Goal: Task Accomplishment & Management: Manage account settings

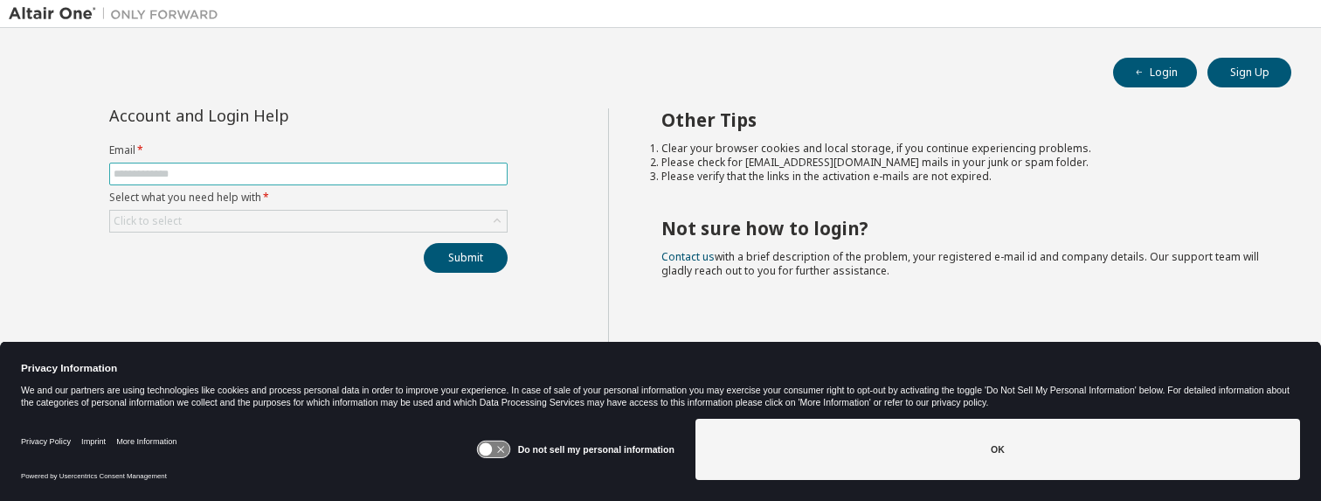
click at [220, 170] on input "text" at bounding box center [309, 174] width 390 height 14
type input "**********"
click at [128, 221] on div "Click to select" at bounding box center [148, 221] width 68 height 14
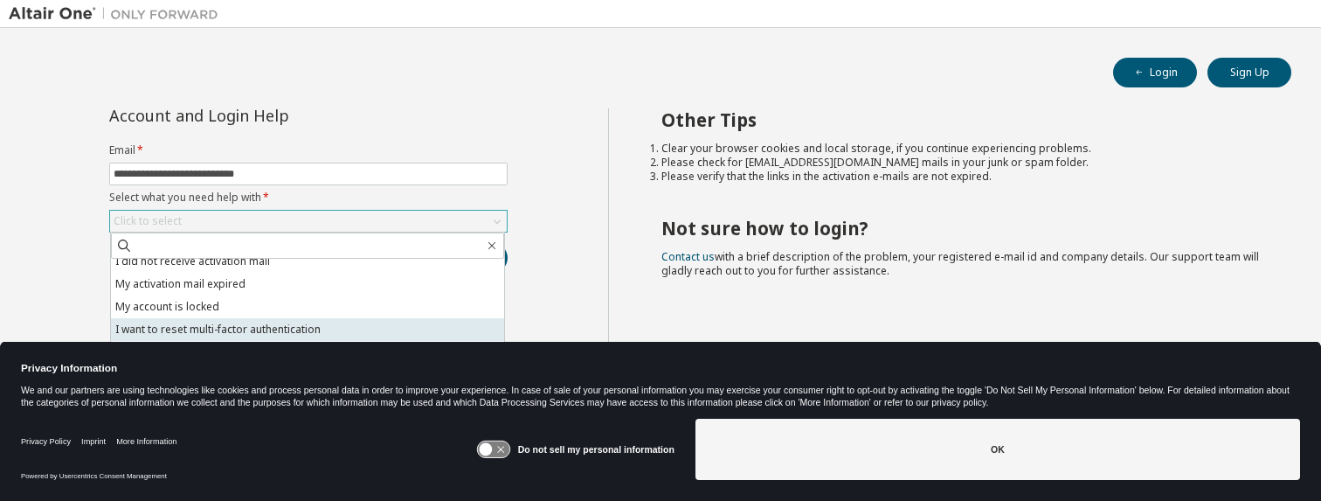
scroll to position [49, 0]
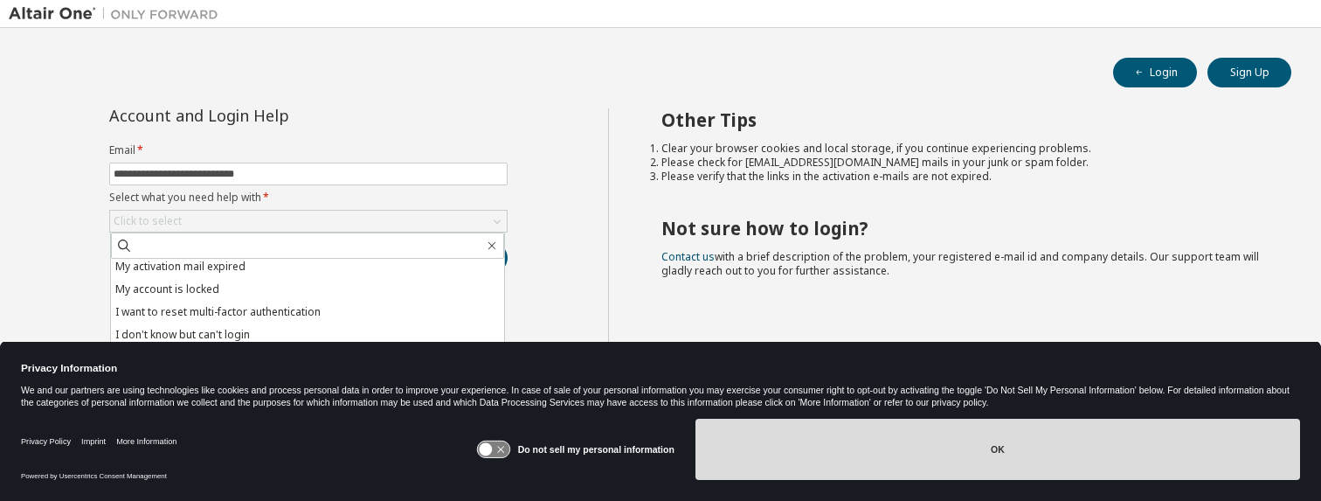
click at [989, 447] on button "OK" at bounding box center [998, 449] width 605 height 61
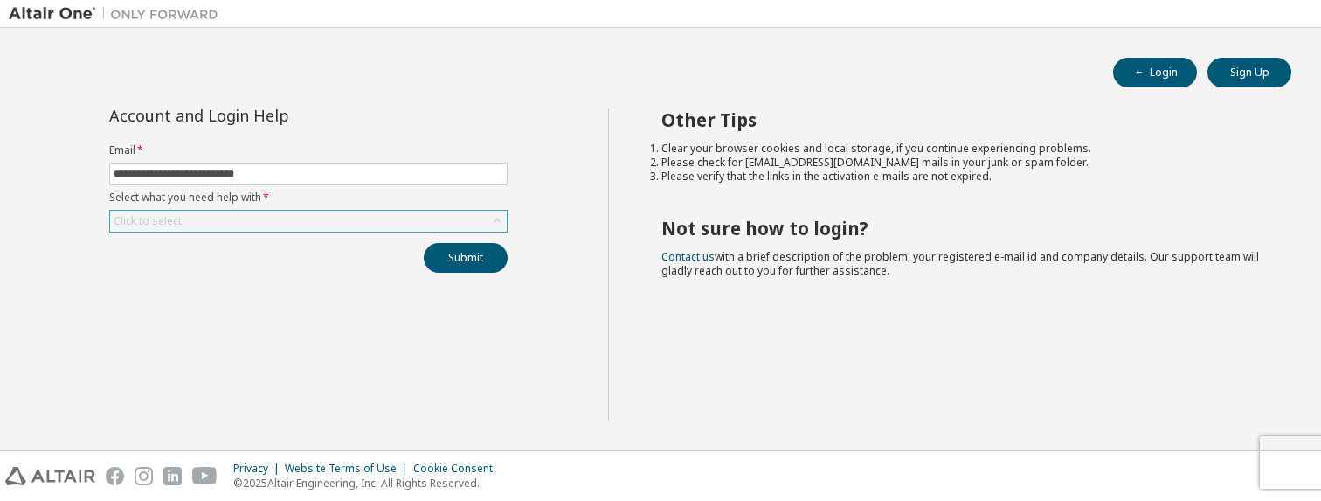
click at [197, 220] on div "Click to select" at bounding box center [308, 221] width 397 height 21
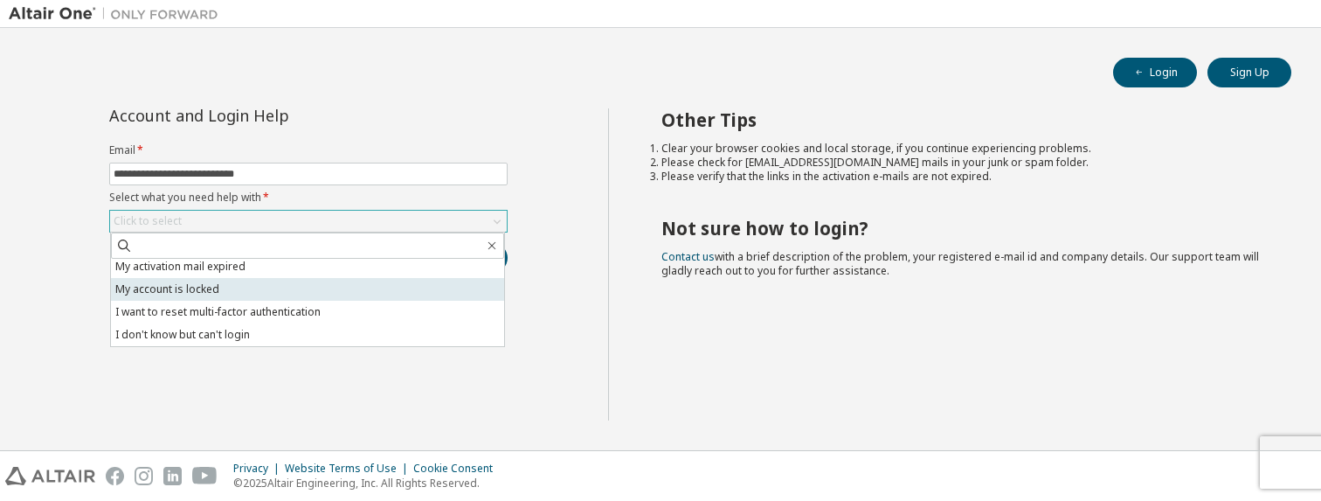
scroll to position [0, 0]
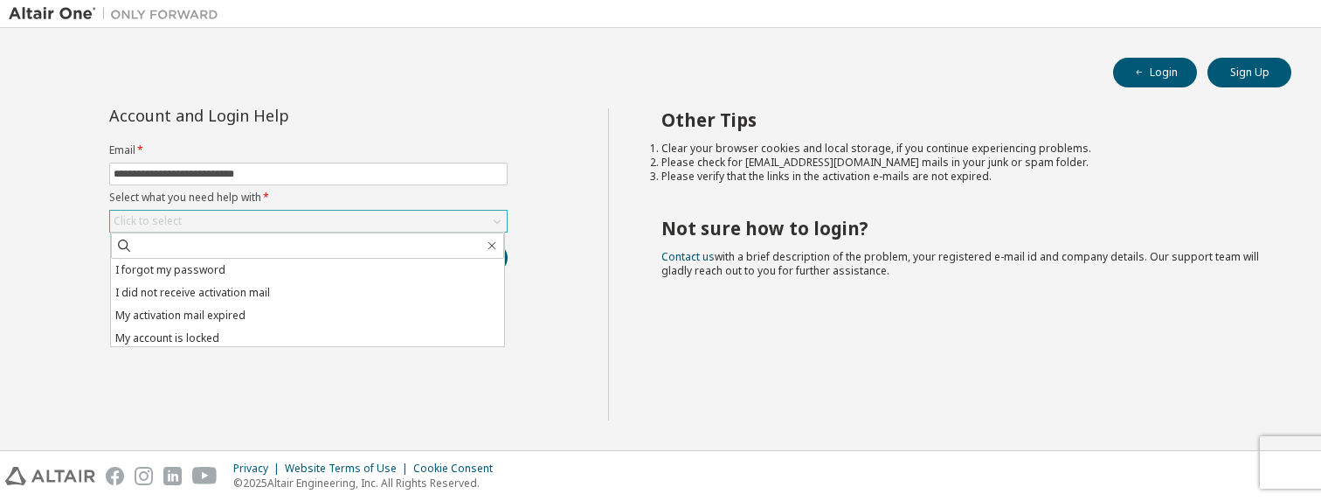
click at [147, 216] on div "Click to select" at bounding box center [148, 221] width 68 height 14
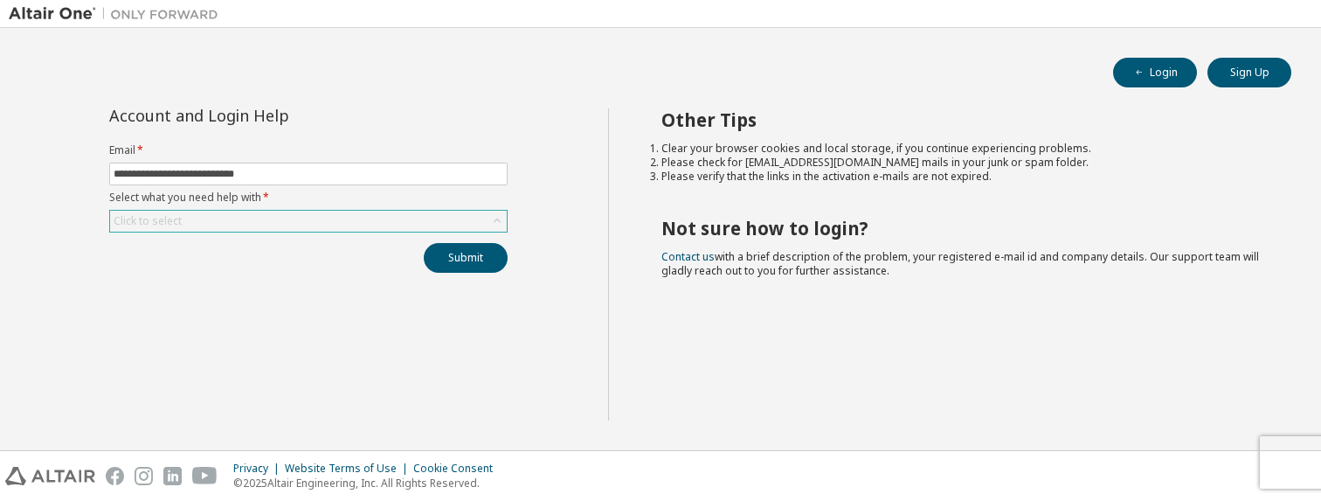
click at [200, 219] on div "Click to select" at bounding box center [308, 221] width 397 height 21
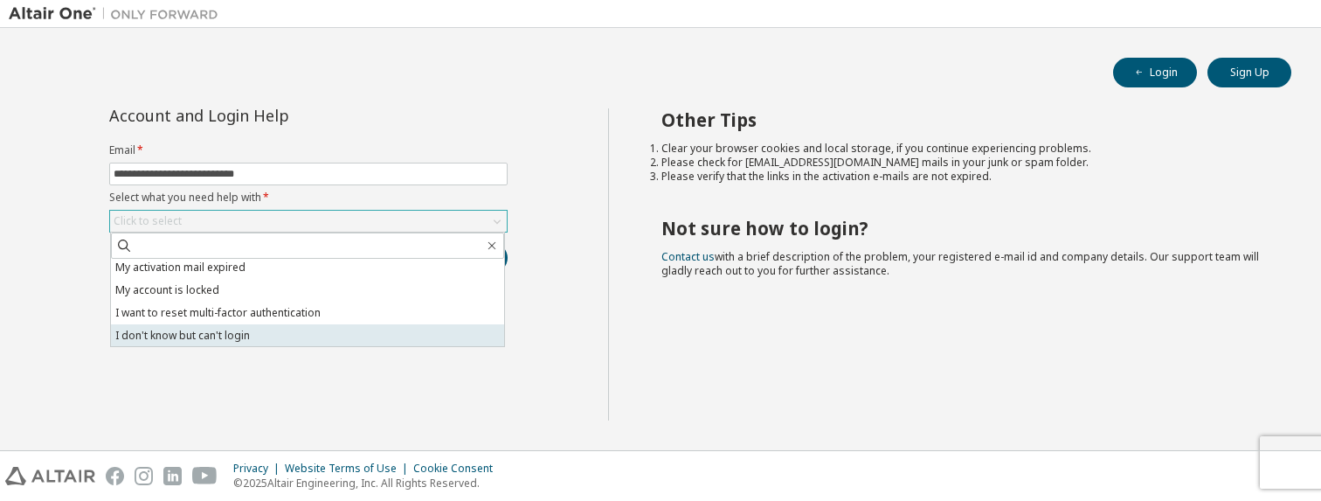
scroll to position [49, 0]
click at [151, 336] on li "I don't know but can't login" at bounding box center [307, 334] width 393 height 23
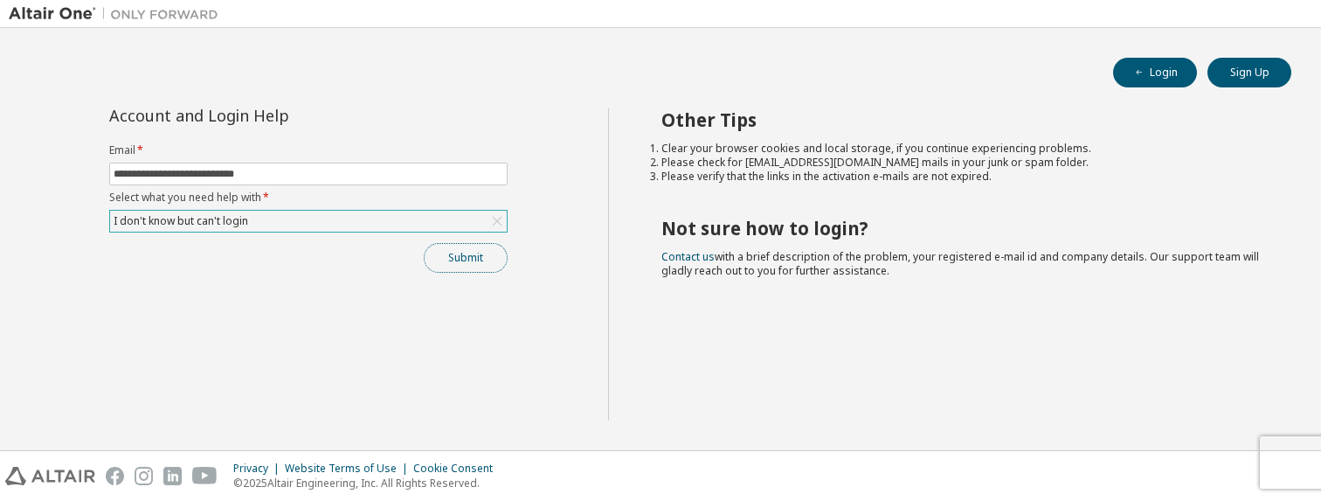
click at [469, 255] on button "Submit" at bounding box center [466, 258] width 84 height 30
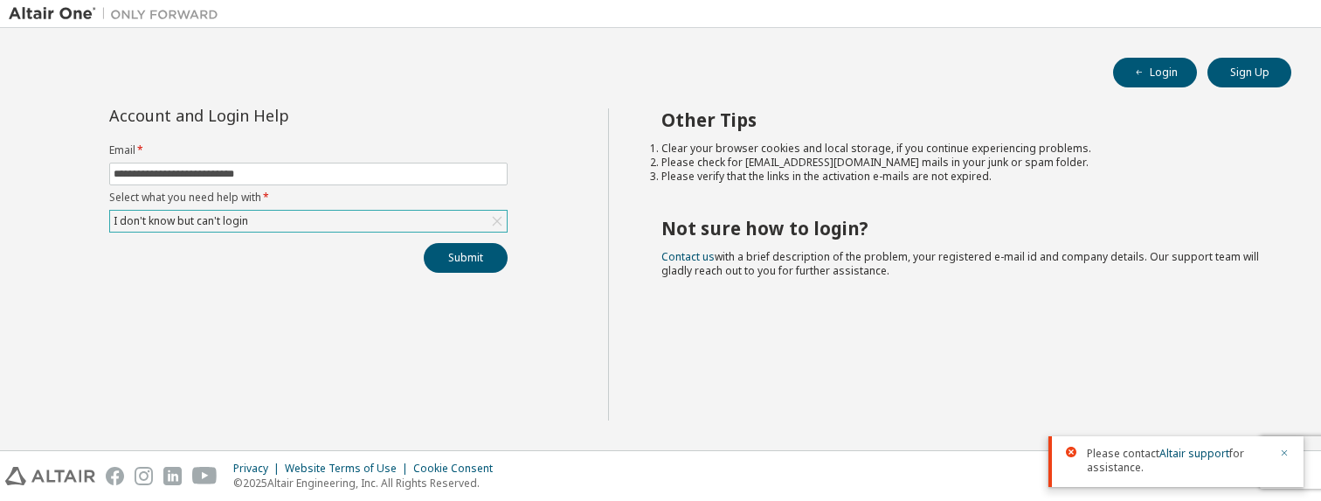
click at [1286, 451] on icon "button" at bounding box center [1285, 453] width 6 height 6
click at [499, 218] on icon at bounding box center [496, 220] width 17 height 17
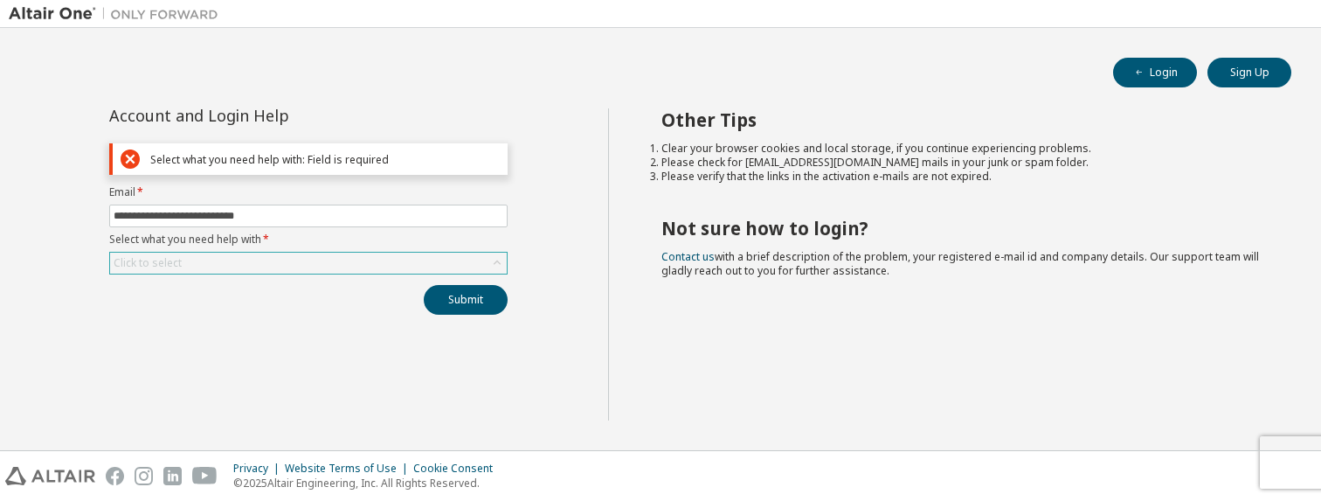
click at [128, 155] on icon at bounding box center [130, 158] width 19 height 19
click at [131, 156] on icon at bounding box center [130, 158] width 19 height 19
click at [177, 256] on div "Click to select" at bounding box center [148, 263] width 68 height 14
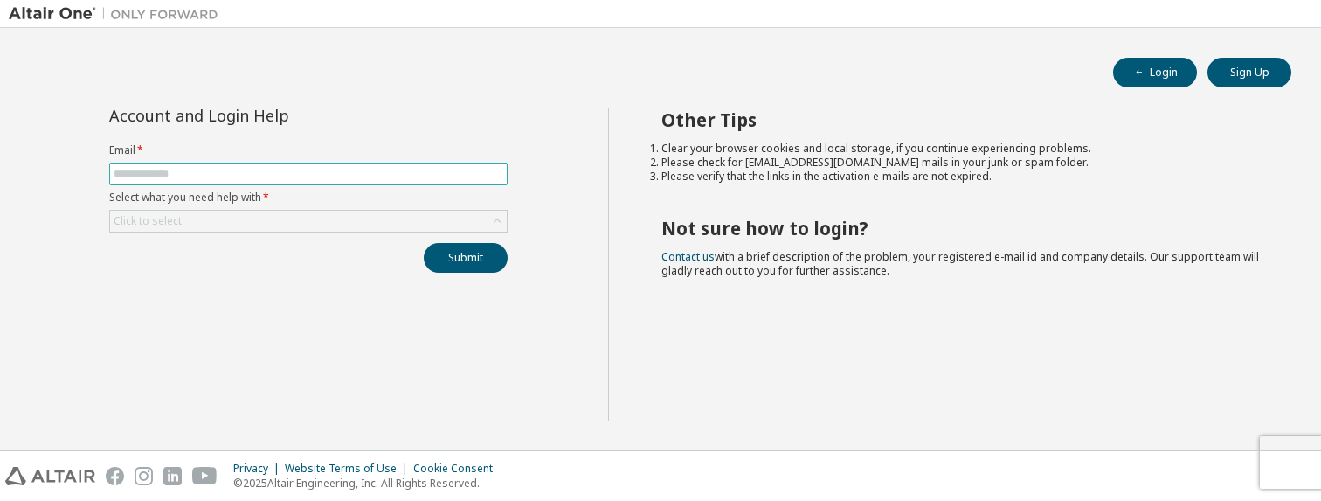
click at [153, 171] on input "text" at bounding box center [309, 174] width 390 height 14
type input "**********"
click at [160, 223] on div "Click to select" at bounding box center [148, 221] width 68 height 14
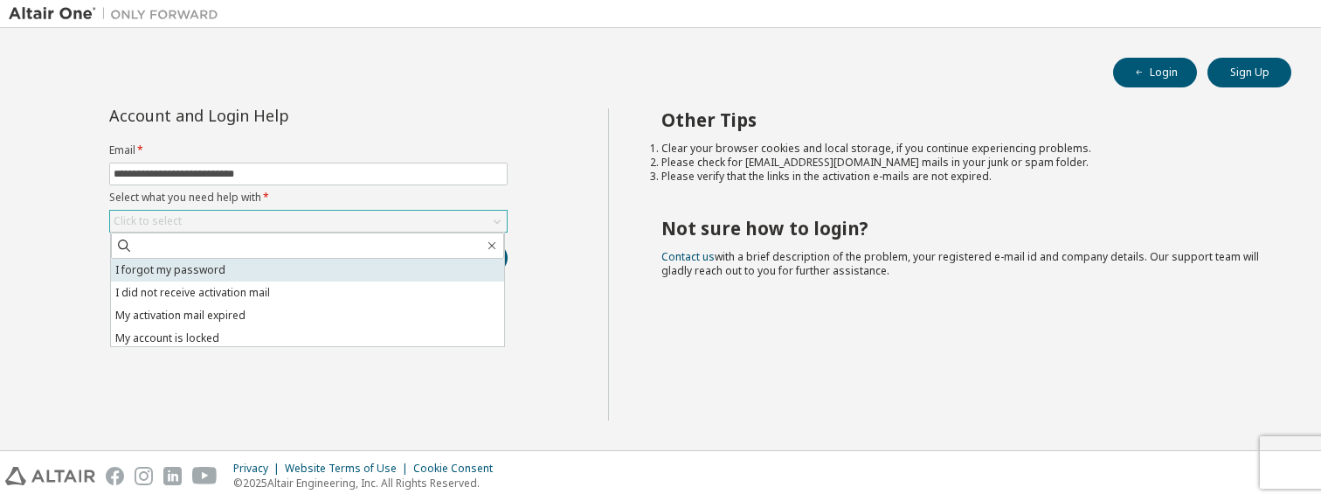
click at [215, 267] on li "I forgot my password" at bounding box center [307, 270] width 393 height 23
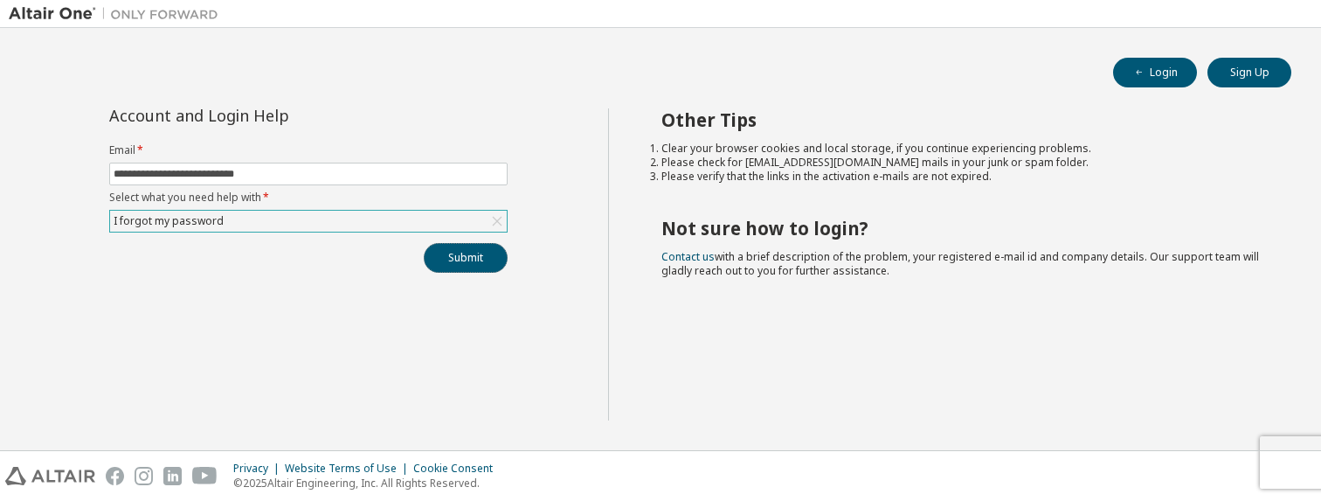
click at [461, 265] on button "Submit" at bounding box center [466, 258] width 84 height 30
click at [1165, 69] on button "Login" at bounding box center [1155, 73] width 84 height 30
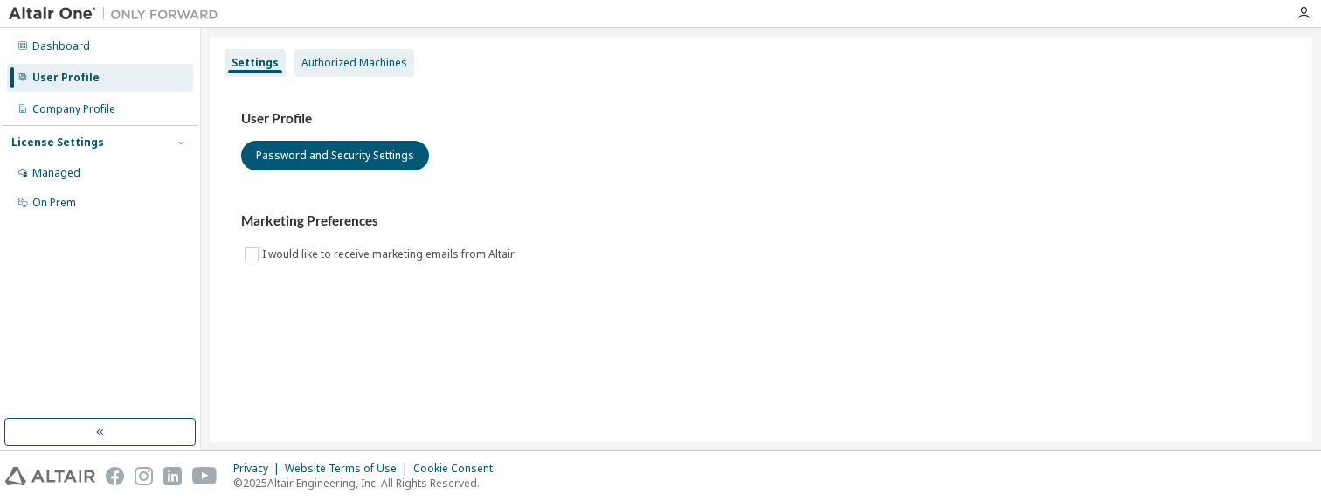
click at [368, 60] on div "Authorized Machines" at bounding box center [354, 63] width 106 height 14
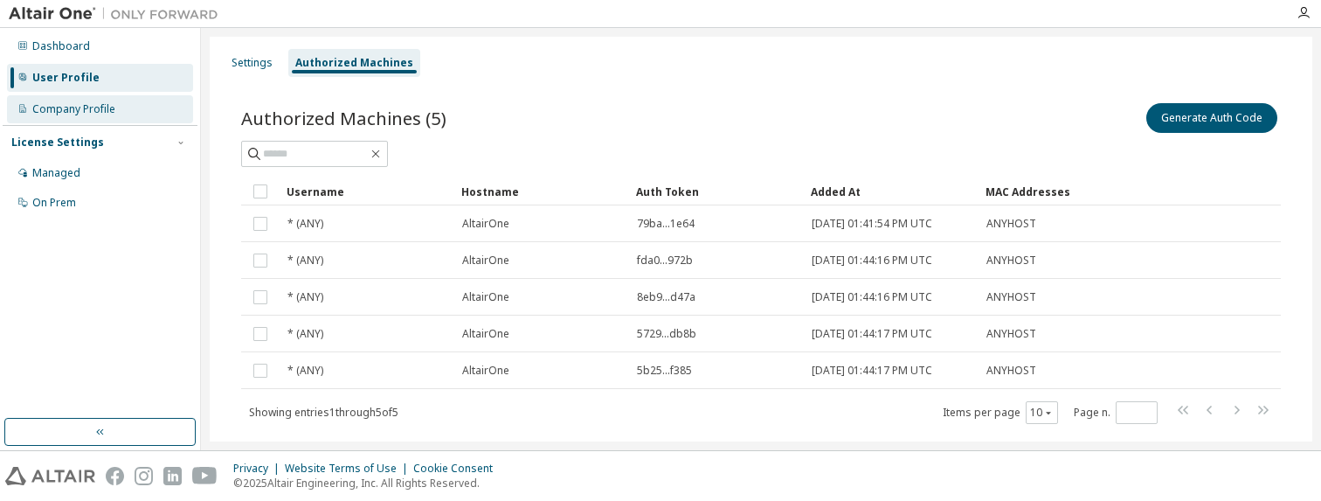
click at [76, 110] on div "Company Profile" at bounding box center [73, 109] width 83 height 14
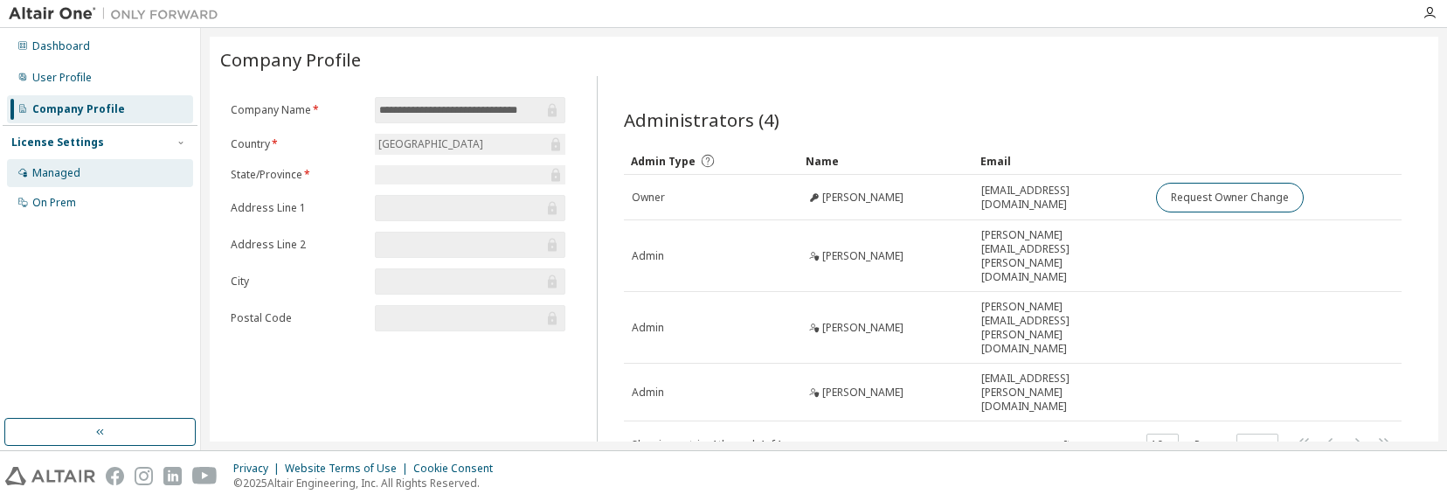
click at [70, 170] on div "Managed" at bounding box center [56, 173] width 48 height 14
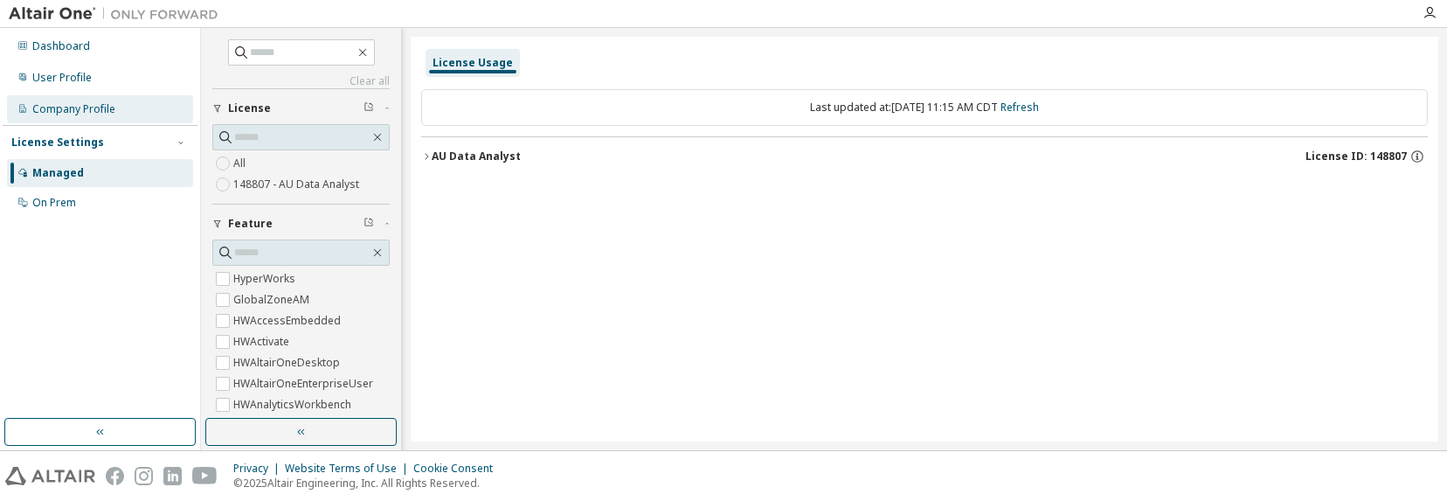
click at [65, 105] on div "Company Profile" at bounding box center [73, 109] width 83 height 14
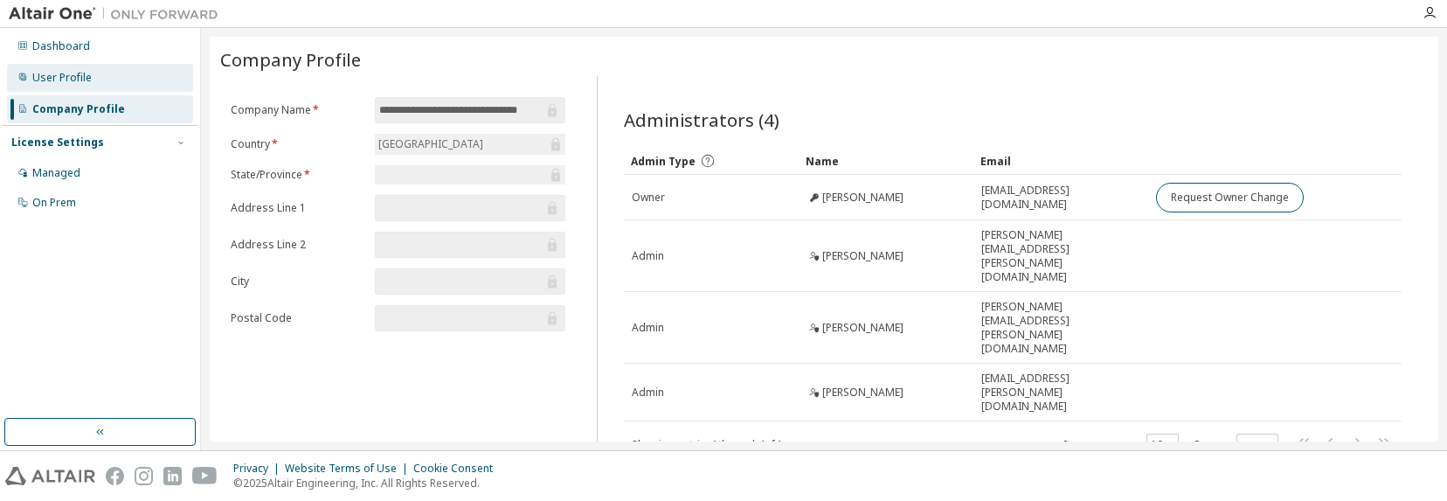
click at [56, 77] on div "User Profile" at bounding box center [61, 78] width 59 height 14
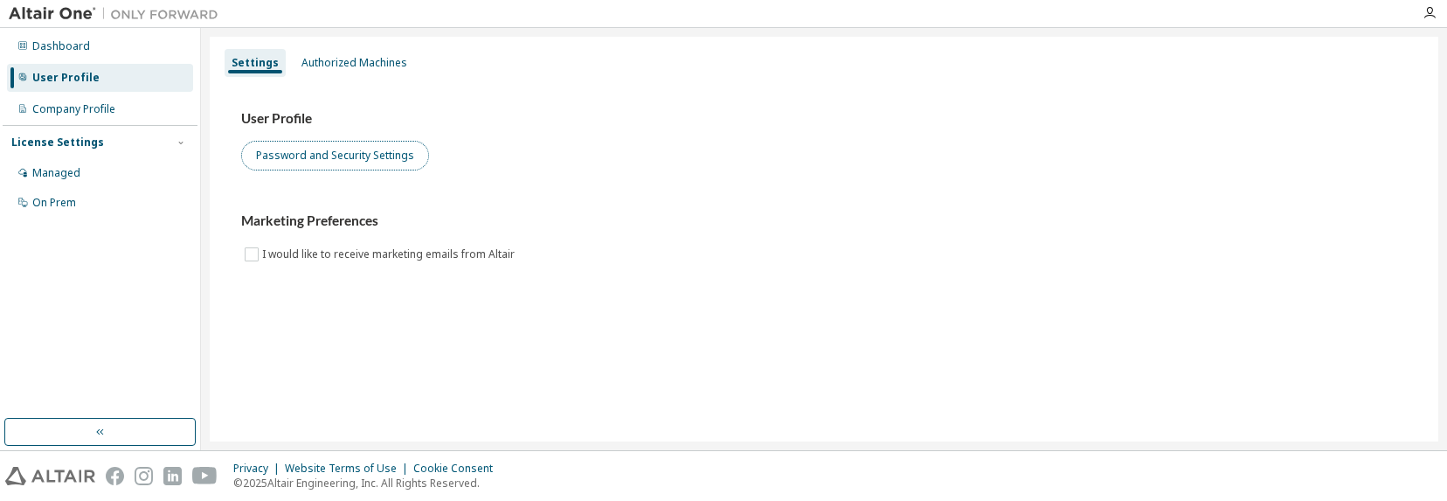
click at [340, 147] on button "Password and Security Settings" at bounding box center [335, 156] width 188 height 30
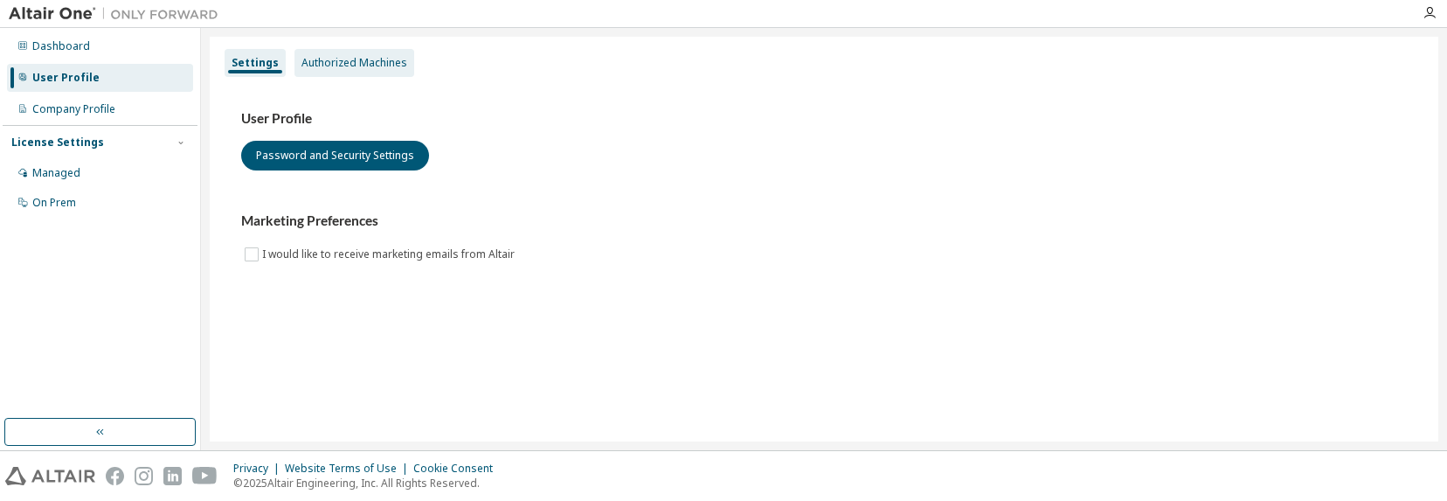
click at [336, 61] on div "Authorized Machines" at bounding box center [354, 63] width 106 height 14
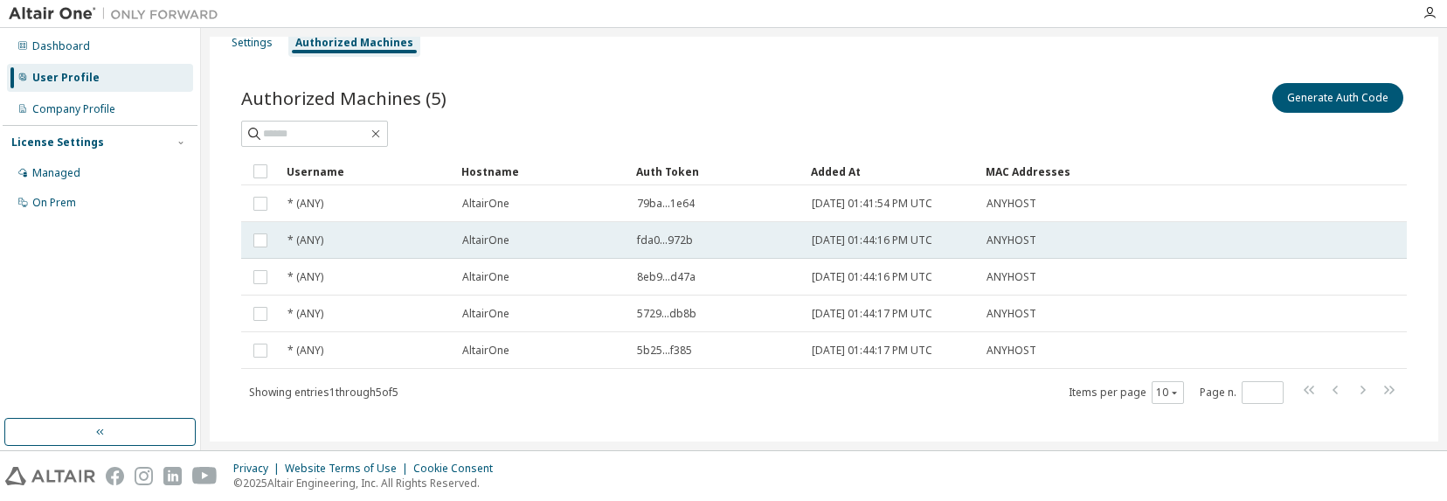
scroll to position [39, 0]
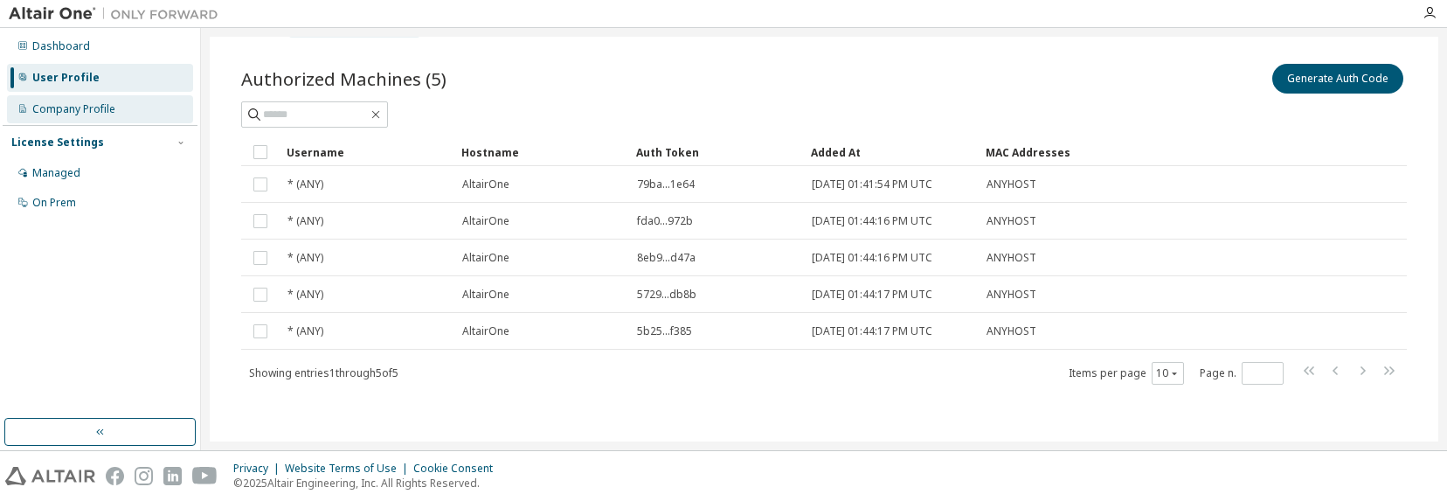
click at [96, 108] on div "Company Profile" at bounding box center [73, 109] width 83 height 14
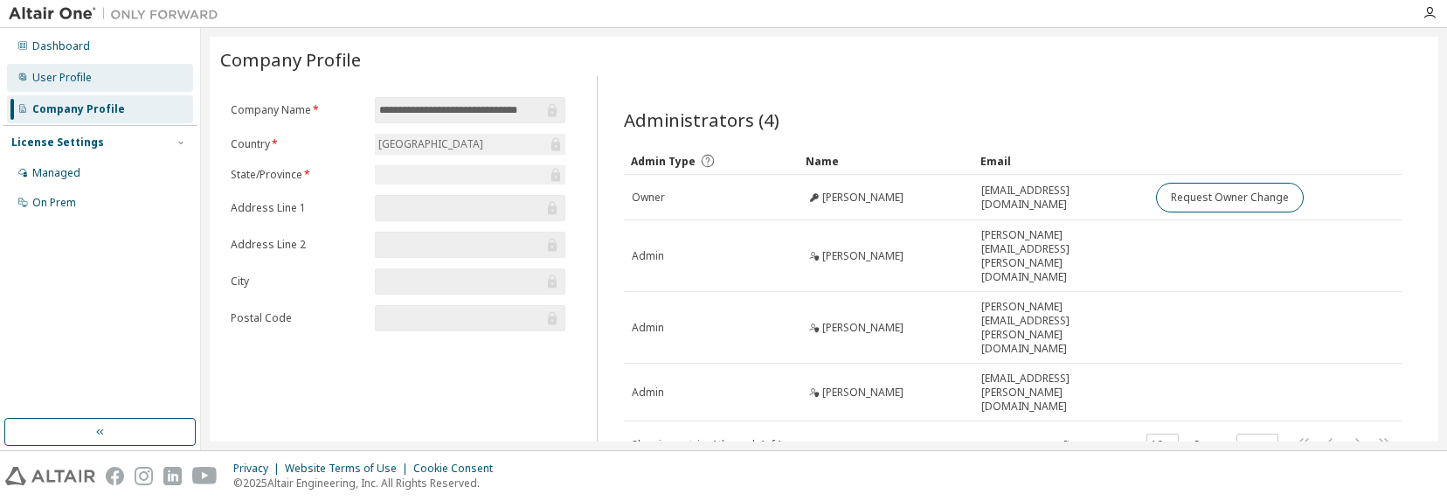
click at [86, 77] on div "User Profile" at bounding box center [61, 78] width 59 height 14
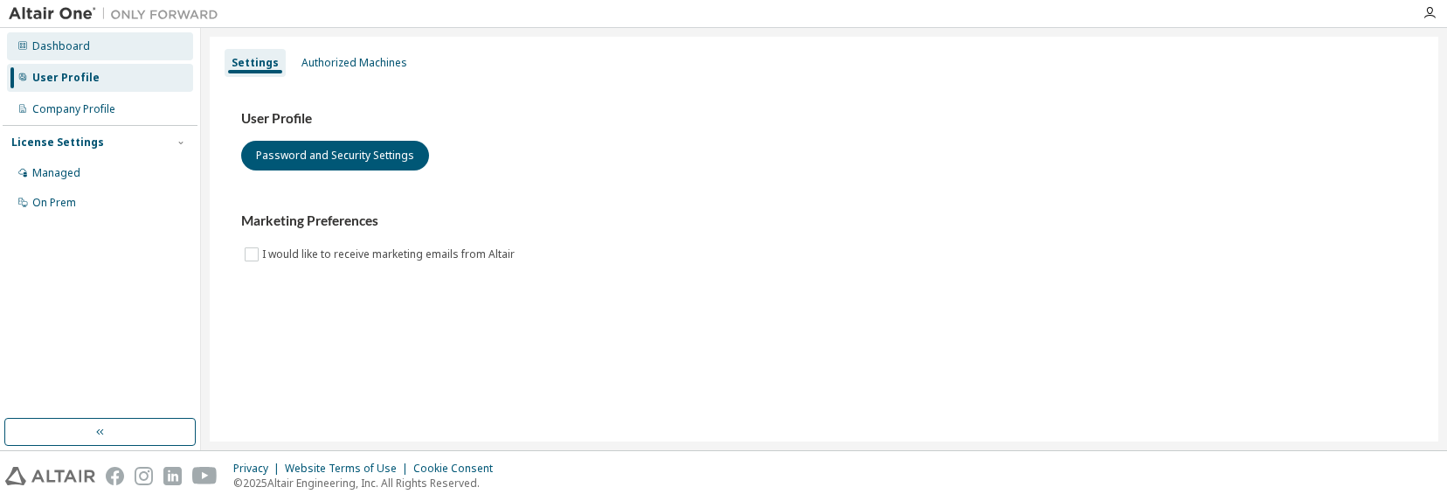
click at [72, 52] on div "Dashboard" at bounding box center [61, 46] width 58 height 14
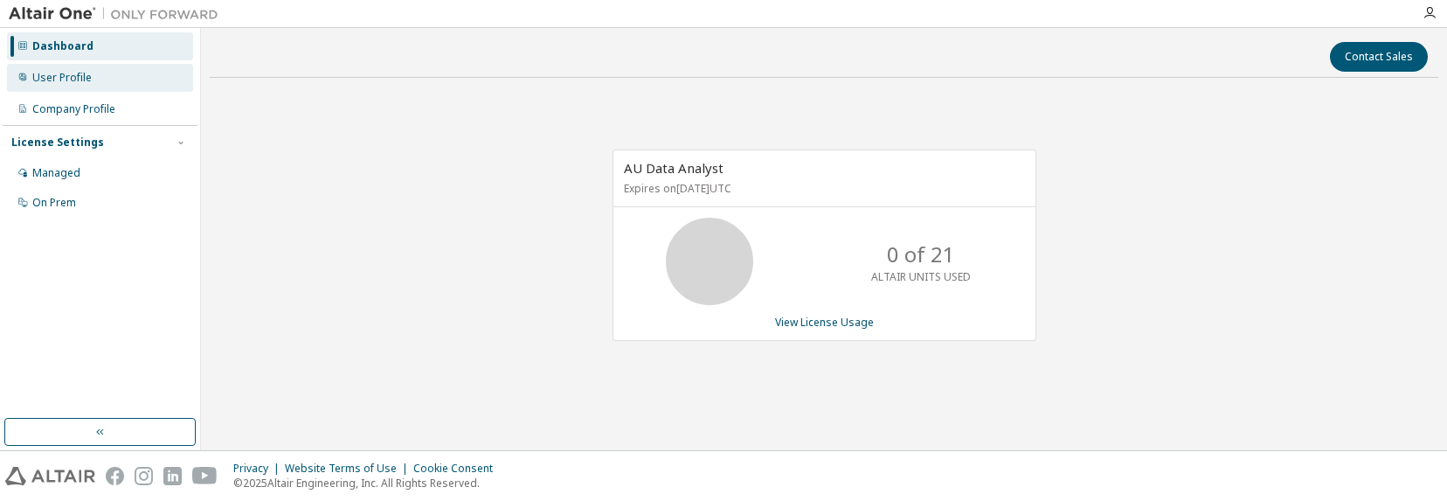
click at [71, 77] on div "User Profile" at bounding box center [61, 78] width 59 height 14
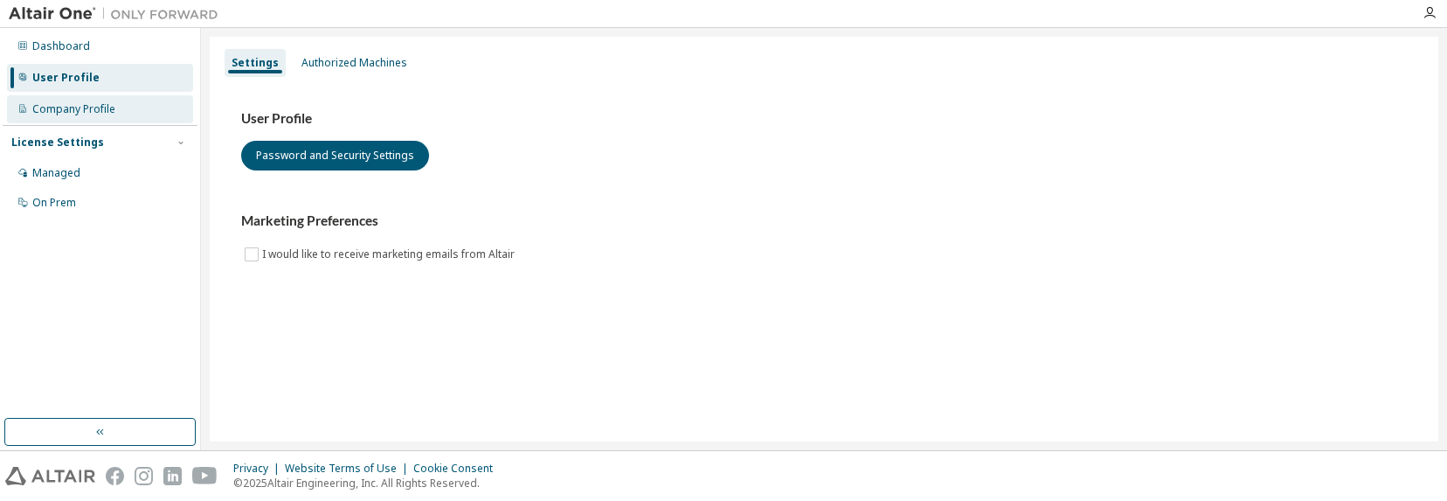
click at [87, 111] on div "Company Profile" at bounding box center [73, 109] width 83 height 14
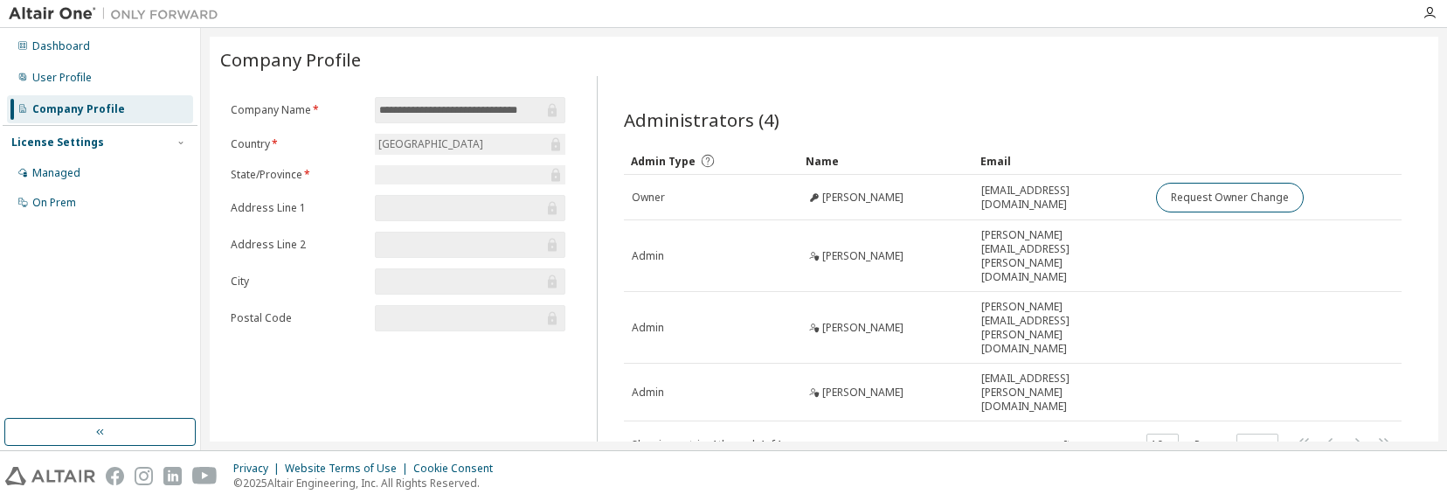
click at [87, 105] on div "Company Profile" at bounding box center [78, 109] width 93 height 14
click at [43, 106] on div "Company Profile" at bounding box center [78, 109] width 93 height 14
click at [84, 82] on div "User Profile" at bounding box center [61, 78] width 59 height 14
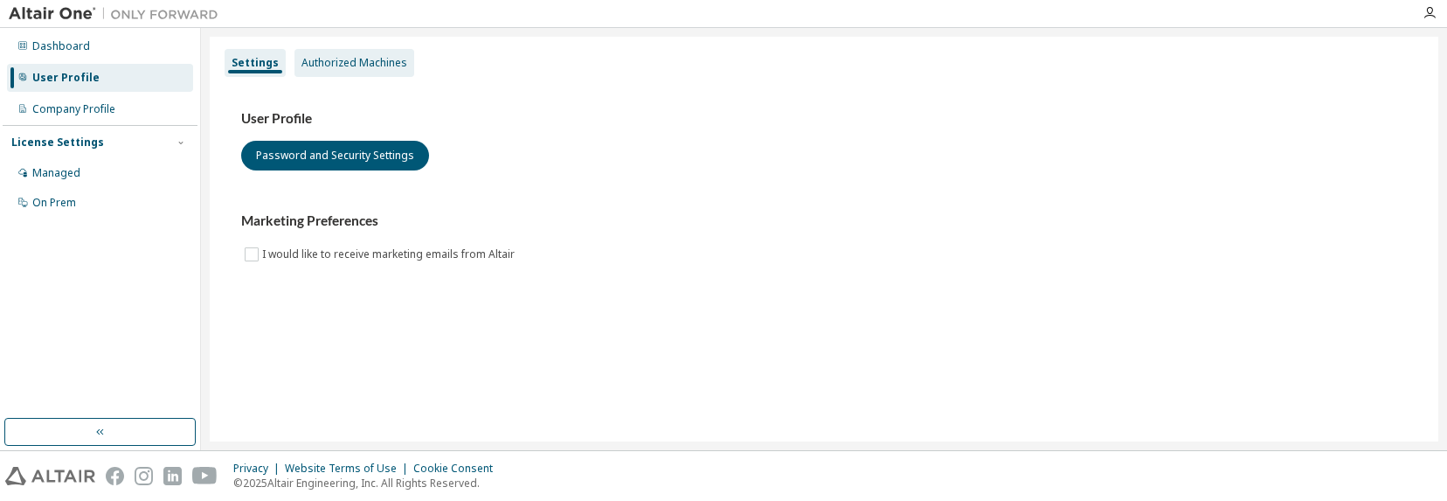
click at [356, 64] on div "Authorized Machines" at bounding box center [354, 63] width 106 height 14
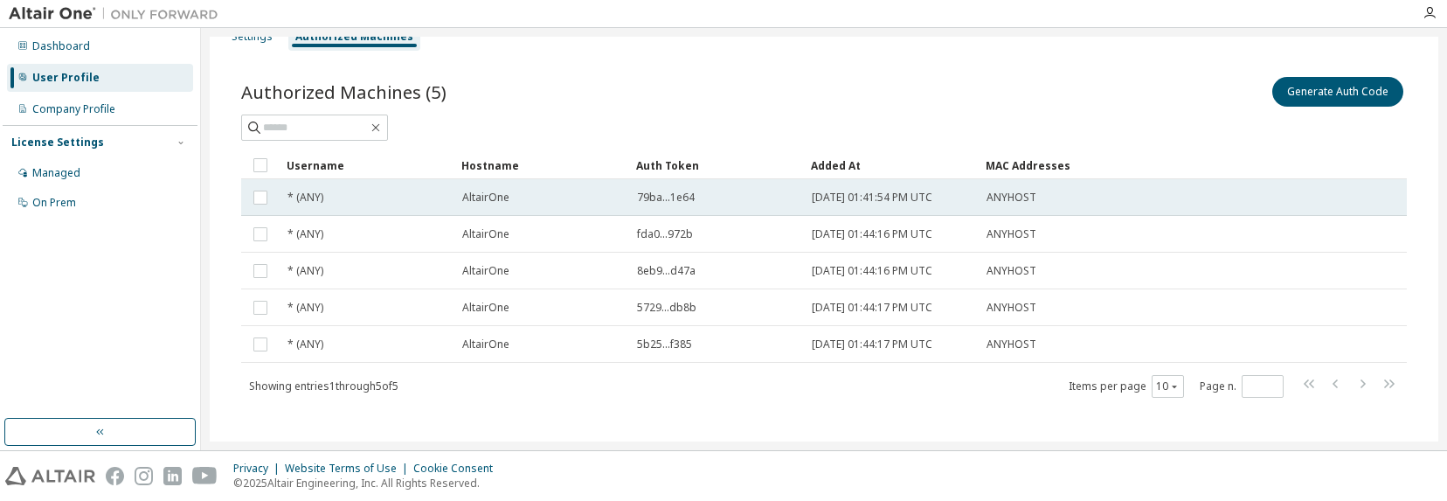
scroll to position [39, 0]
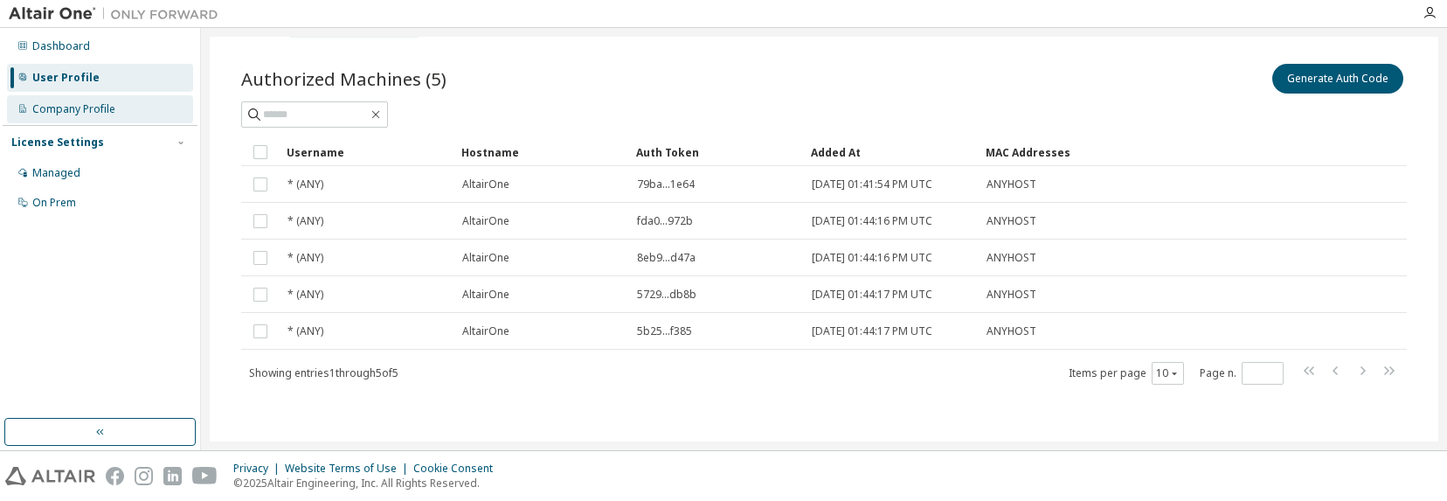
click at [98, 109] on div "Company Profile" at bounding box center [73, 109] width 83 height 14
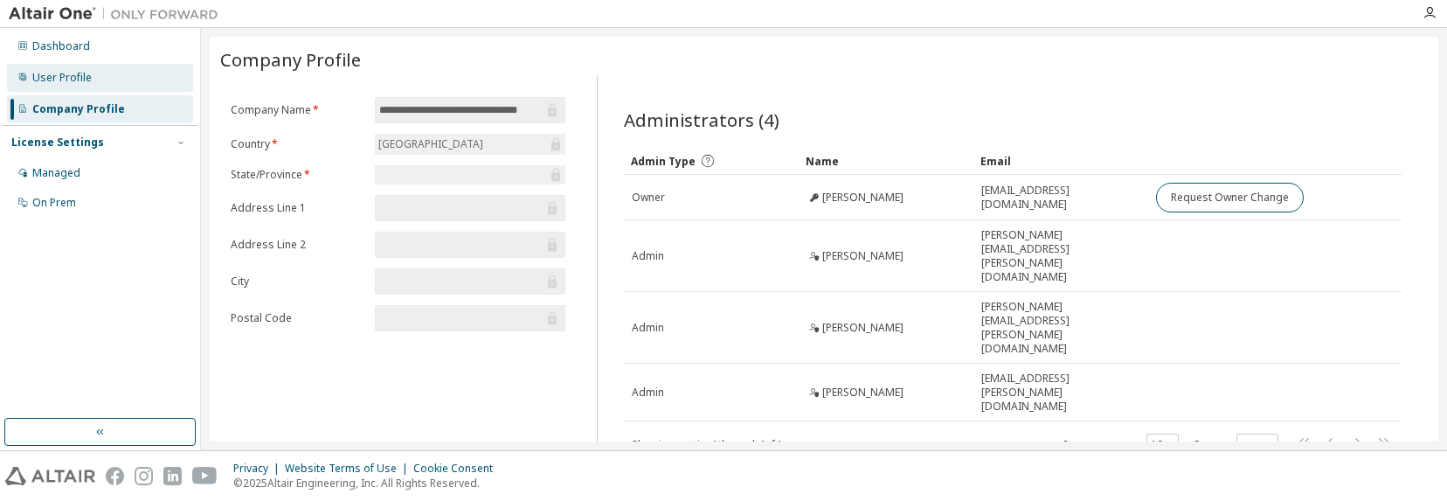
click at [75, 78] on div "User Profile" at bounding box center [61, 78] width 59 height 14
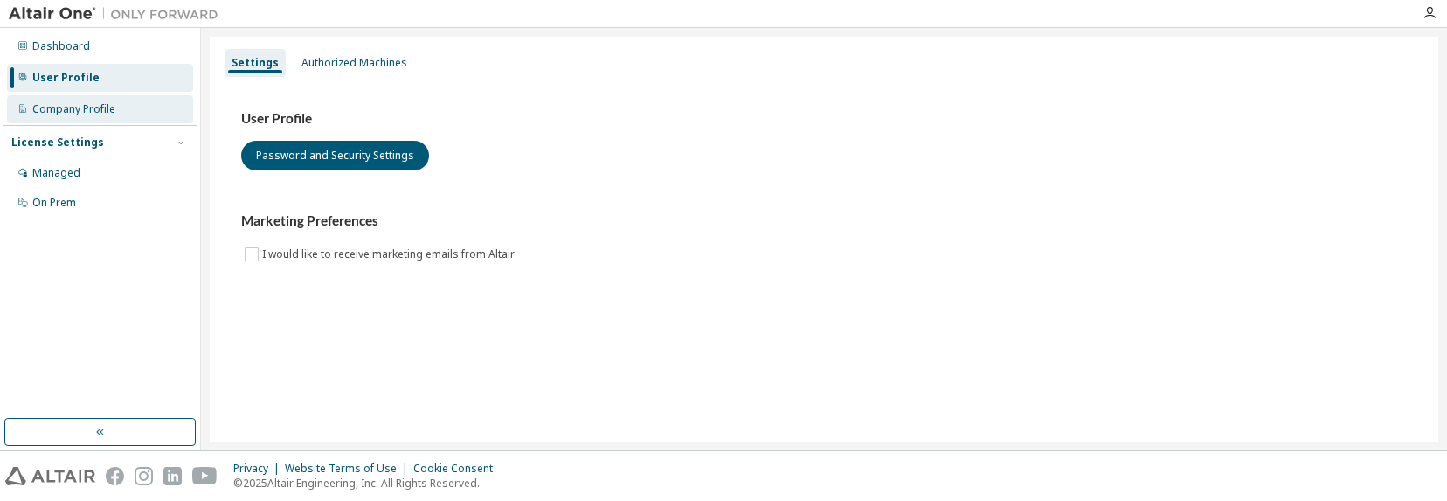
click at [80, 109] on div "Company Profile" at bounding box center [73, 109] width 83 height 14
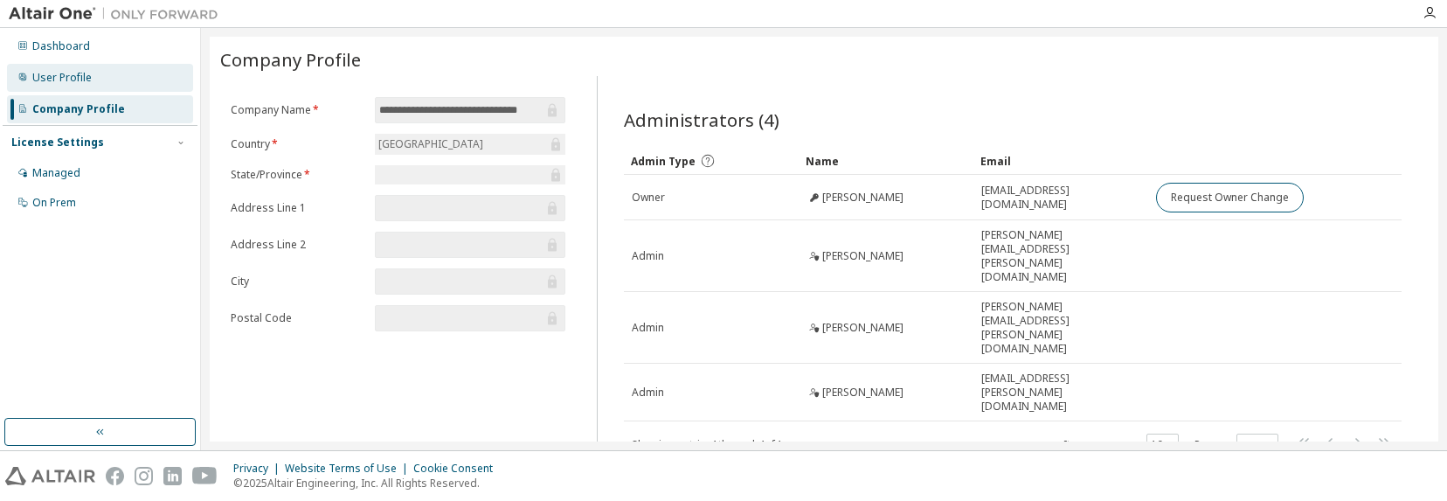
click at [70, 77] on div "User Profile" at bounding box center [61, 78] width 59 height 14
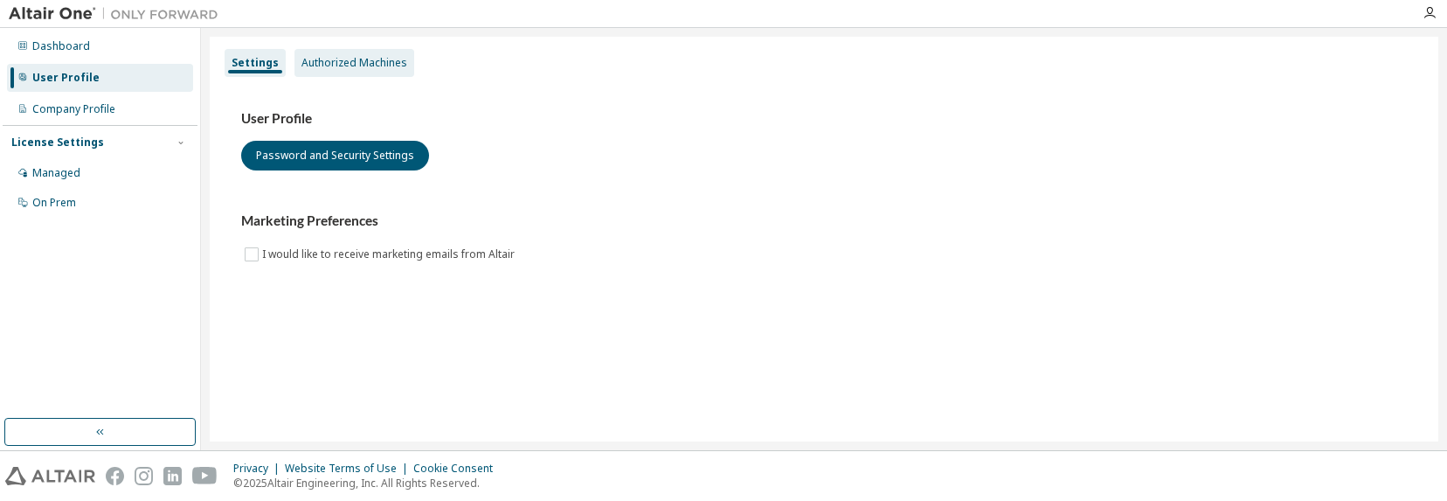
click at [344, 51] on div "Authorized Machines" at bounding box center [354, 63] width 120 height 28
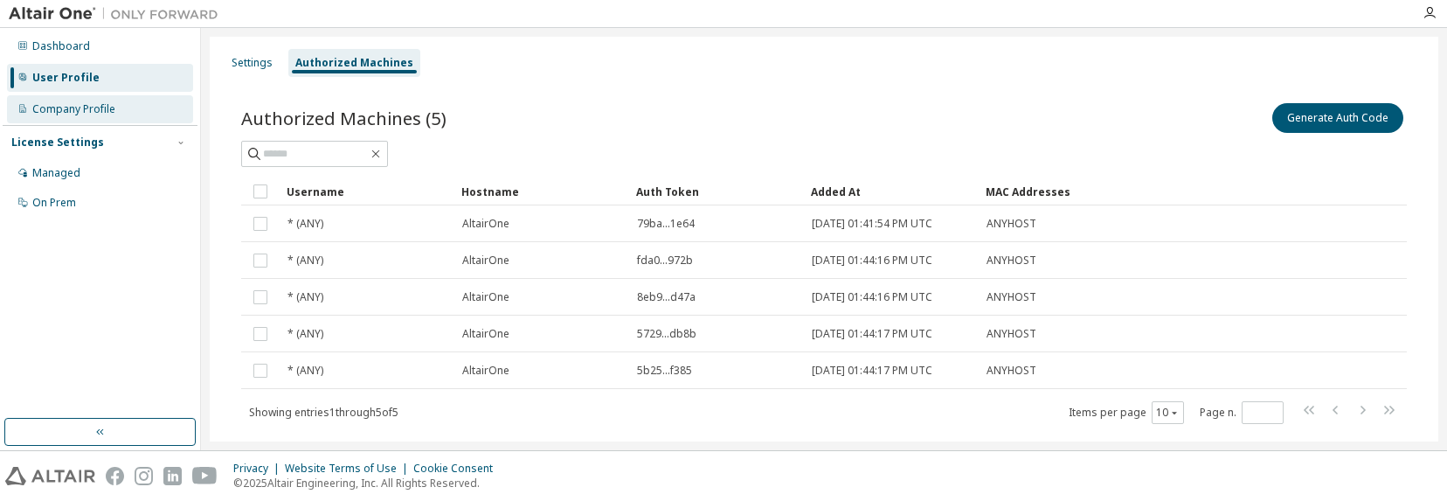
click at [65, 105] on div "Company Profile" at bounding box center [73, 109] width 83 height 14
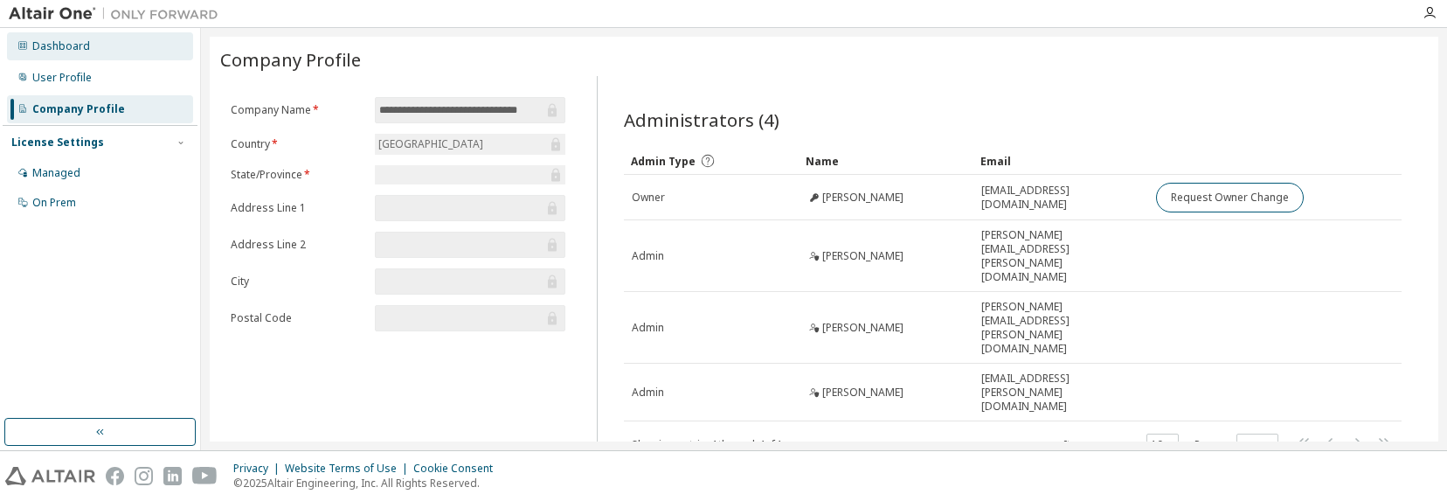
click at [84, 45] on div "Dashboard" at bounding box center [61, 46] width 58 height 14
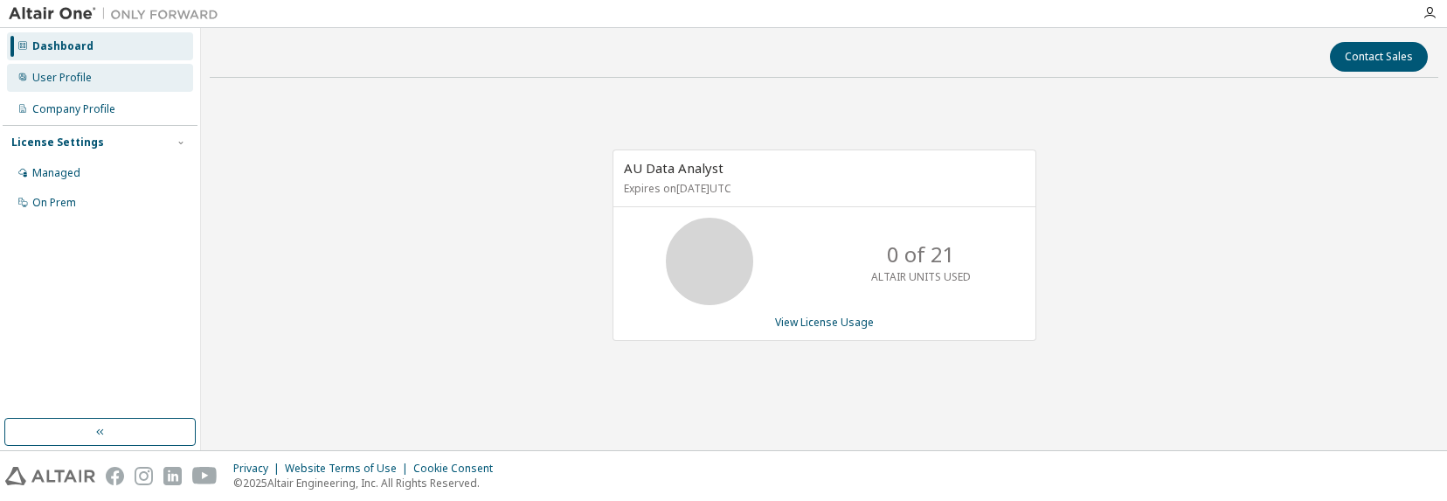
click at [83, 80] on div "User Profile" at bounding box center [61, 78] width 59 height 14
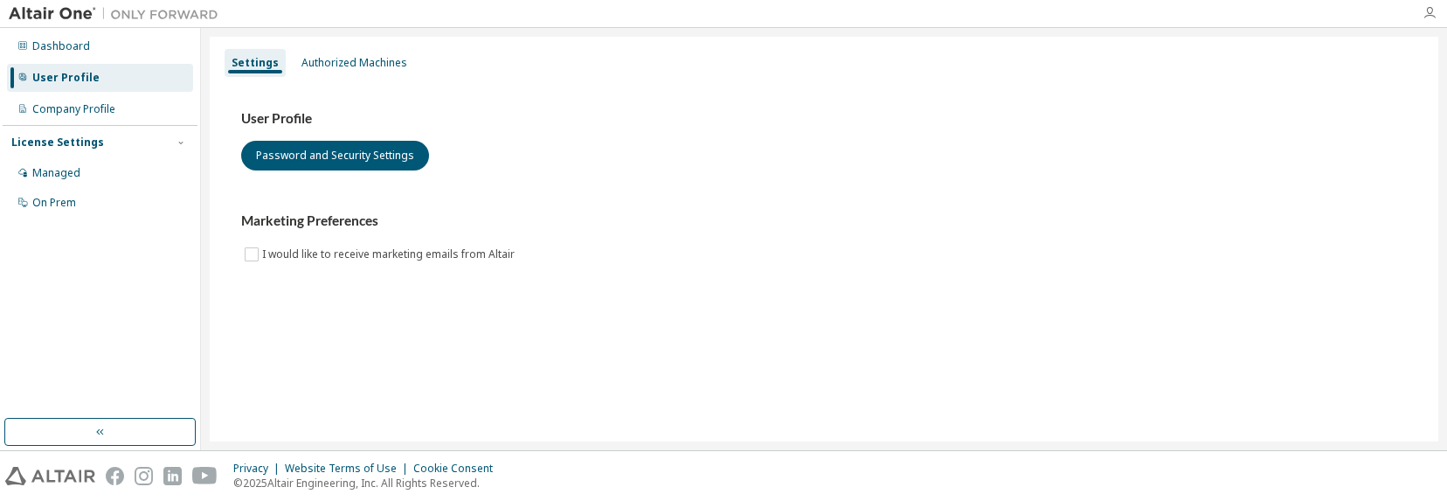
click at [1320, 12] on icon "button" at bounding box center [1430, 13] width 14 height 14
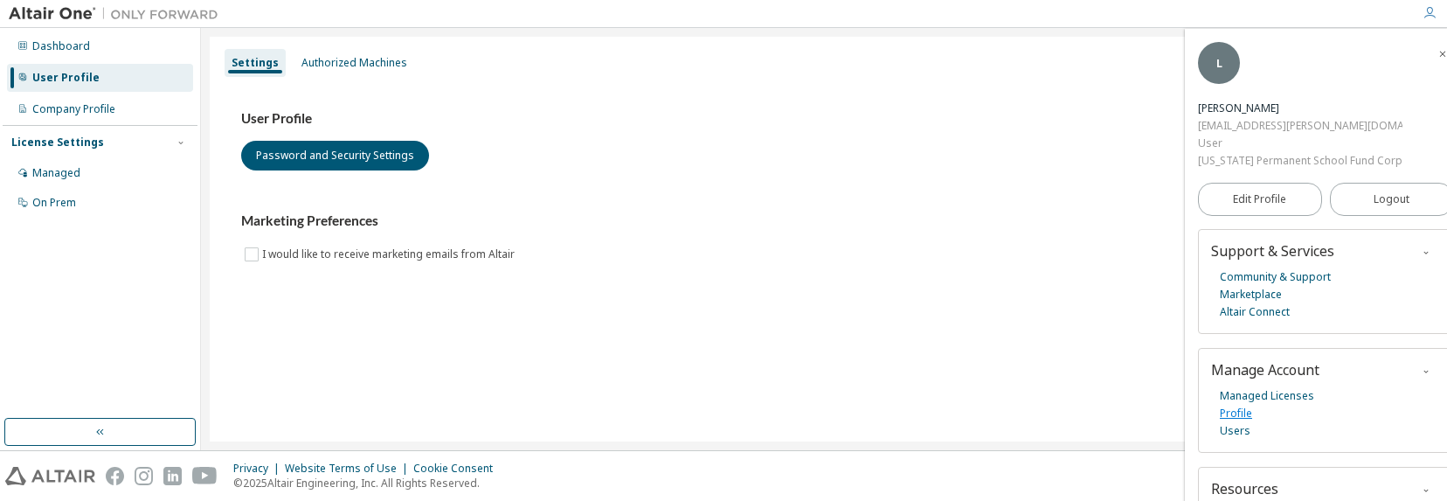
click at [1245, 413] on link "Profile" at bounding box center [1236, 413] width 32 height 17
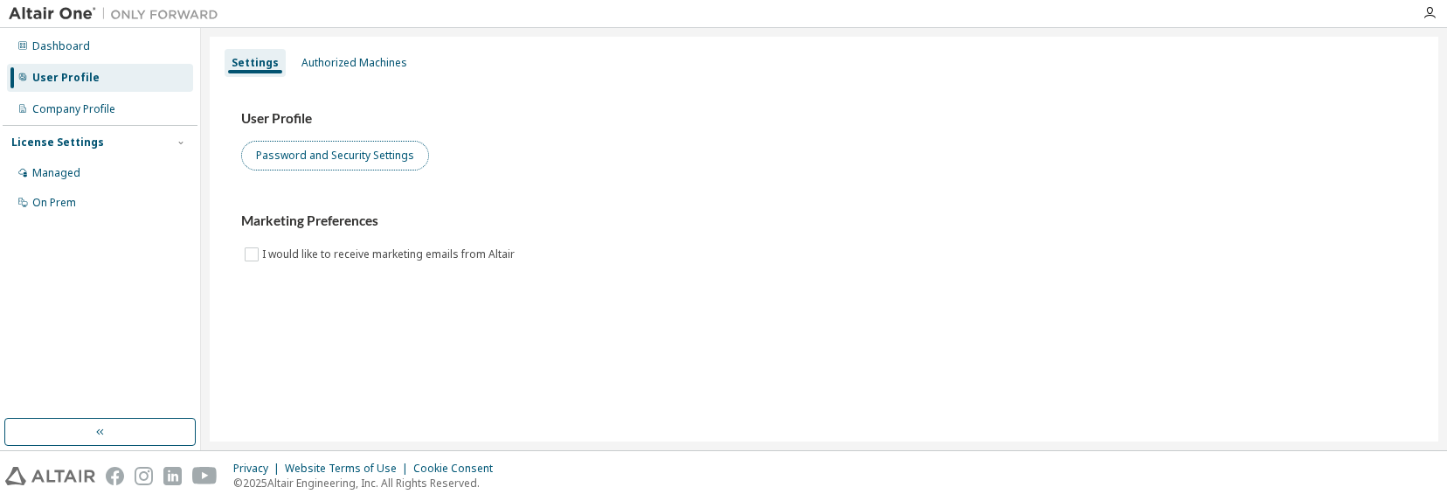
click at [340, 155] on button "Password and Security Settings" at bounding box center [335, 156] width 188 height 30
